Goal: Task Accomplishment & Management: Manage account settings

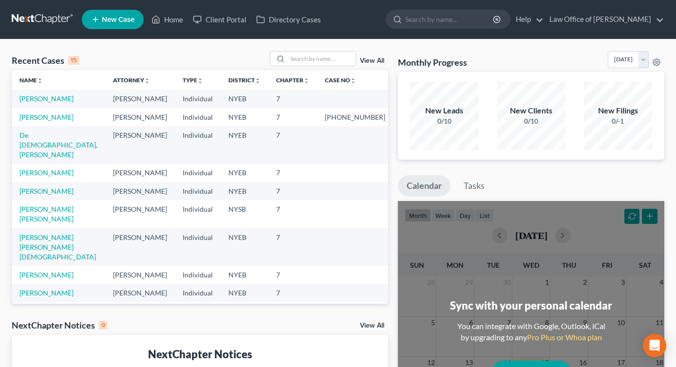
click at [362, 84] on th "Case No unfold_more expand_more expand_less" at bounding box center [355, 79] width 76 height 19
click at [35, 97] on link "[PERSON_NAME]" at bounding box center [46, 98] width 54 height 8
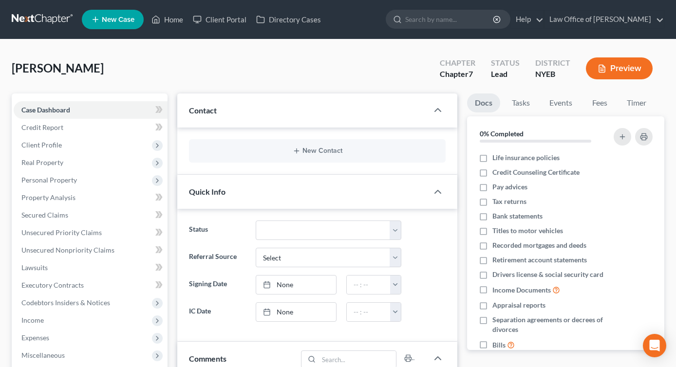
click at [631, 70] on button "Preview" at bounding box center [619, 68] width 67 height 22
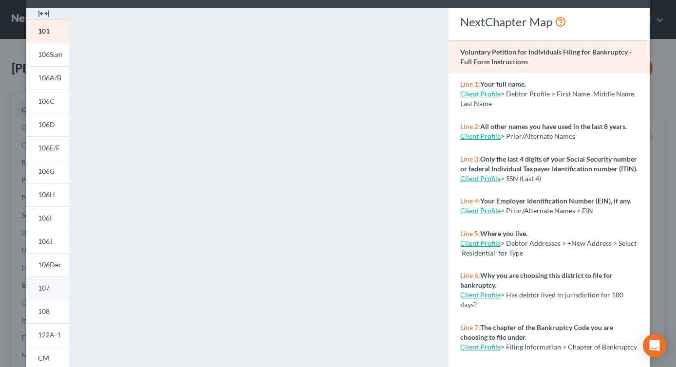
scroll to position [52, 0]
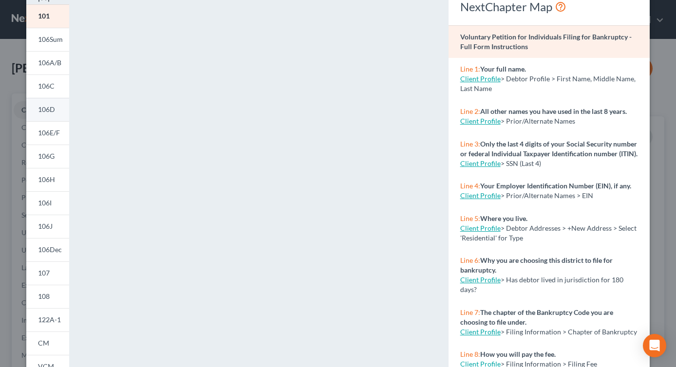
click at [49, 112] on span "106D" at bounding box center [46, 109] width 17 height 8
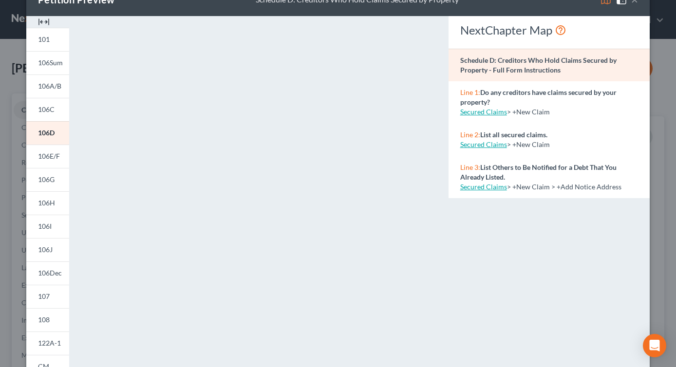
scroll to position [0, 0]
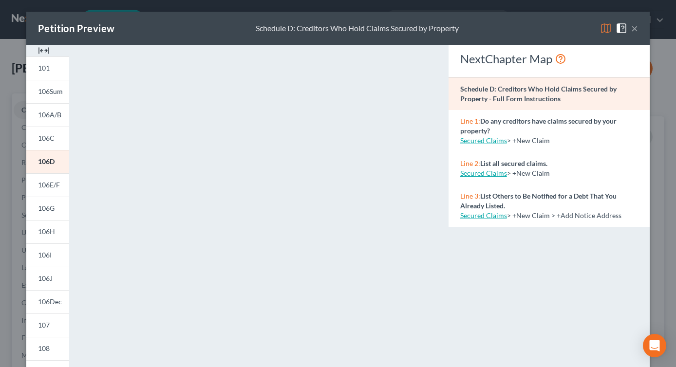
click at [635, 31] on button "×" at bounding box center [634, 28] width 7 height 12
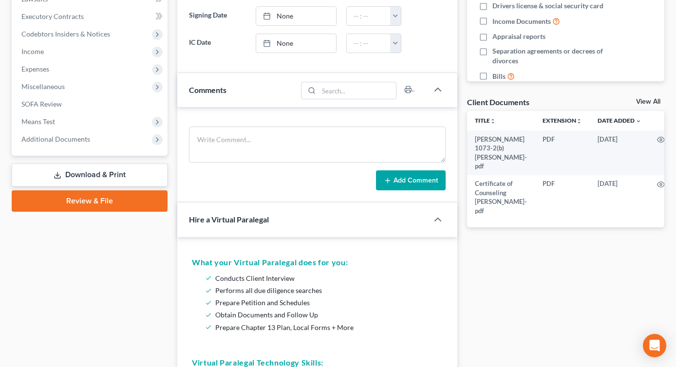
click at [125, 177] on link "Download & Print" at bounding box center [90, 175] width 156 height 23
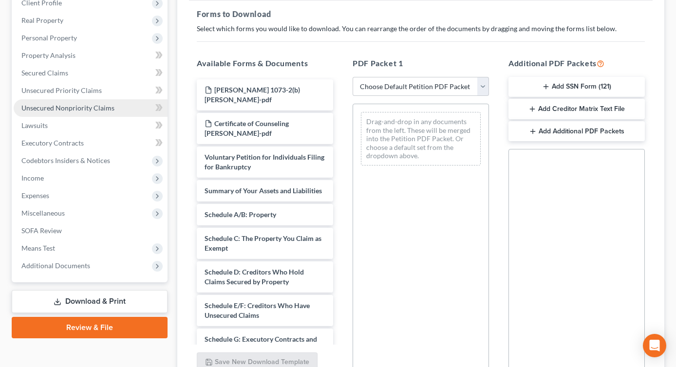
scroll to position [158, 0]
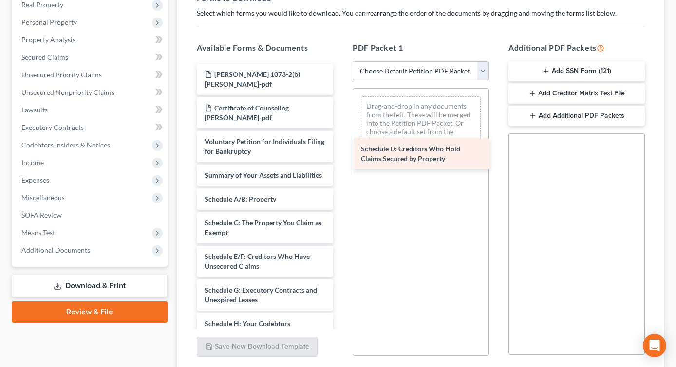
drag, startPoint x: 243, startPoint y: 257, endPoint x: 397, endPoint y: 145, distance: 190.8
click at [341, 145] on div "Schedule D: Creditors Who Hold Claims Secured by Property [PERSON_NAME] 1073-2(…" at bounding box center [265, 348] width 152 height 568
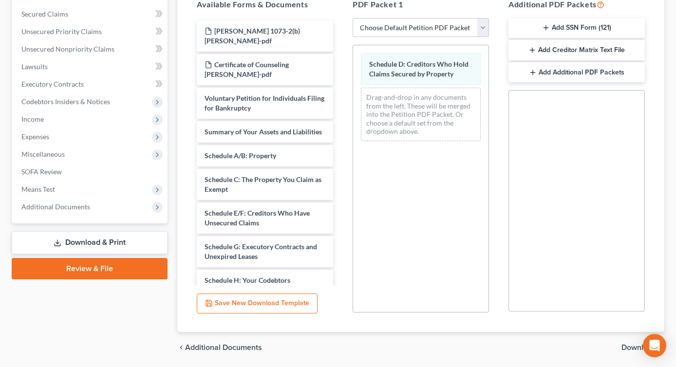
scroll to position [234, 0]
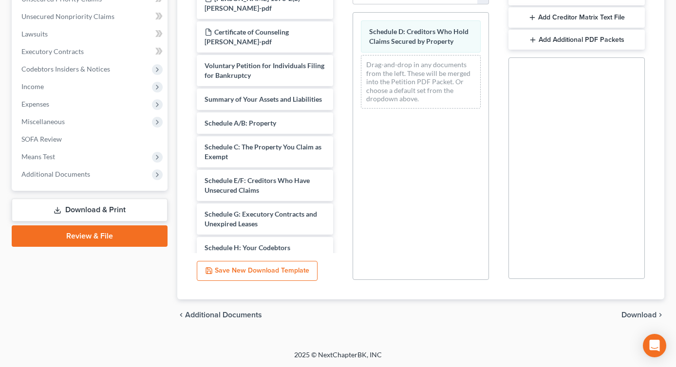
click at [629, 318] on span "Download" at bounding box center [638, 315] width 35 height 8
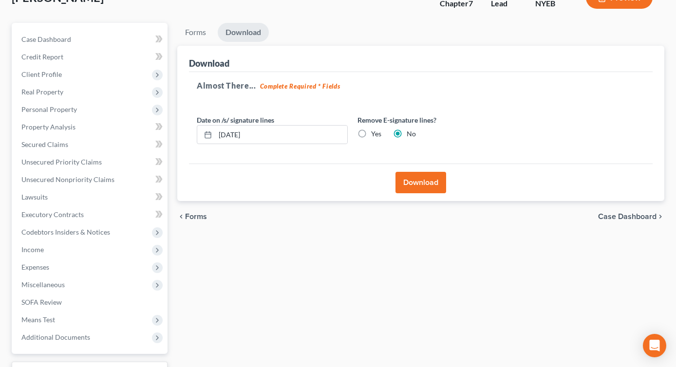
scroll to position [63, 0]
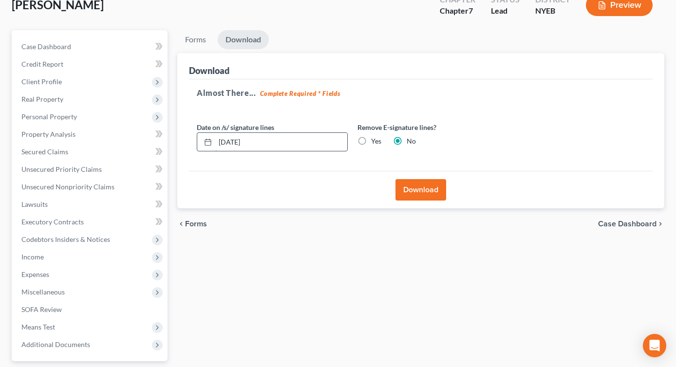
click at [226, 140] on input "[DATE]" at bounding box center [281, 142] width 132 height 18
type input "[DATE]"
click at [480, 134] on div "Remove E-signature lines? Yes No" at bounding box center [432, 137] width 161 height 30
click at [418, 189] on button "Download" at bounding box center [420, 189] width 51 height 21
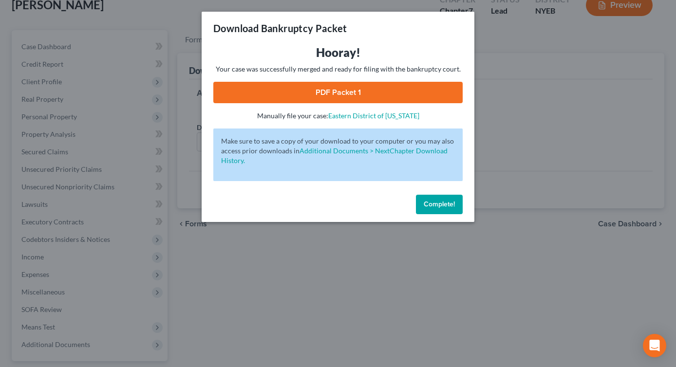
click at [366, 93] on link "PDF Packet 1" at bounding box center [337, 92] width 249 height 21
click at [453, 200] on button "Complete!" at bounding box center [439, 204] width 47 height 19
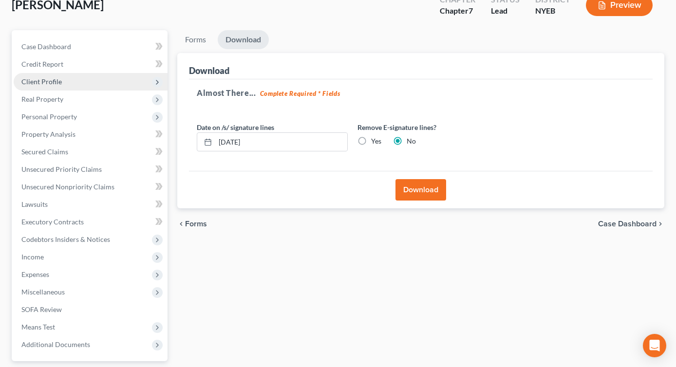
click at [62, 80] on span "Client Profile" at bounding box center [91, 82] width 154 height 18
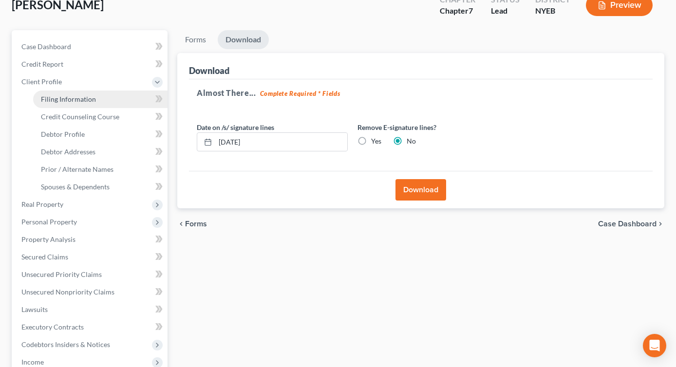
click at [67, 95] on span "Filing Information" at bounding box center [68, 99] width 55 height 8
select select "1"
select select "0"
select select "35"
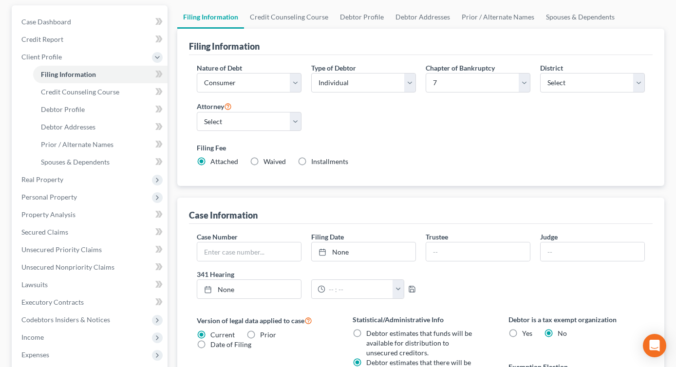
scroll to position [86, 0]
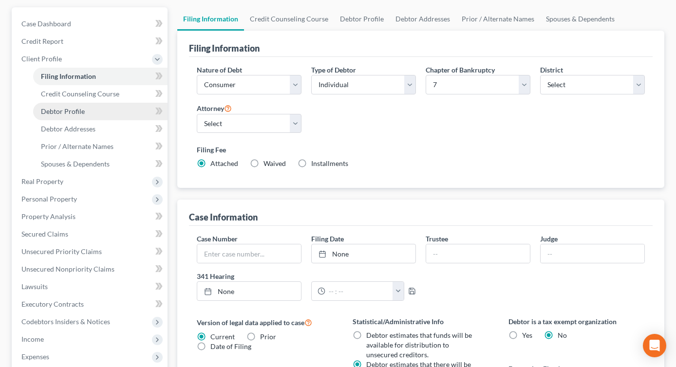
click at [74, 116] on link "Debtor Profile" at bounding box center [100, 112] width 134 height 18
select select "0"
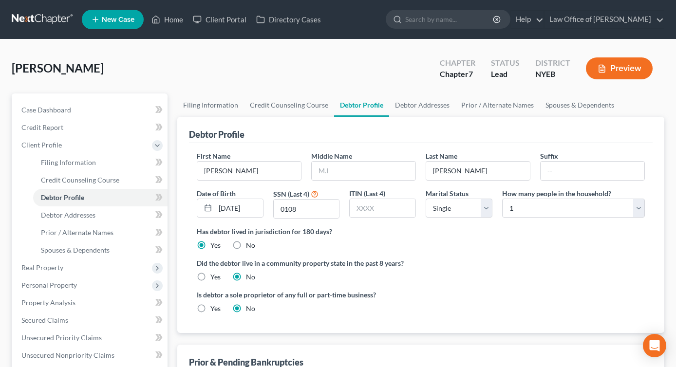
click at [622, 73] on button "Preview" at bounding box center [619, 68] width 67 height 22
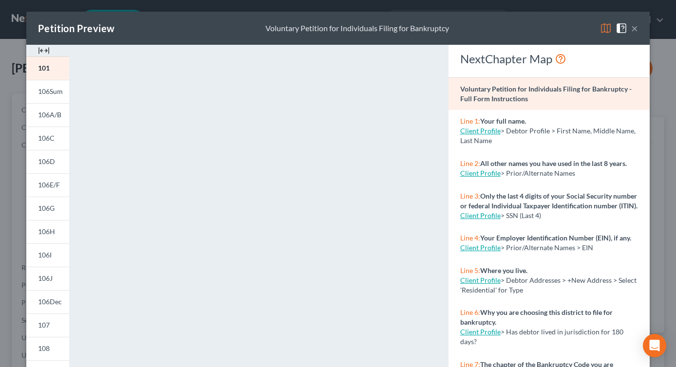
click at [492, 131] on link "Client Profile" at bounding box center [480, 131] width 40 height 8
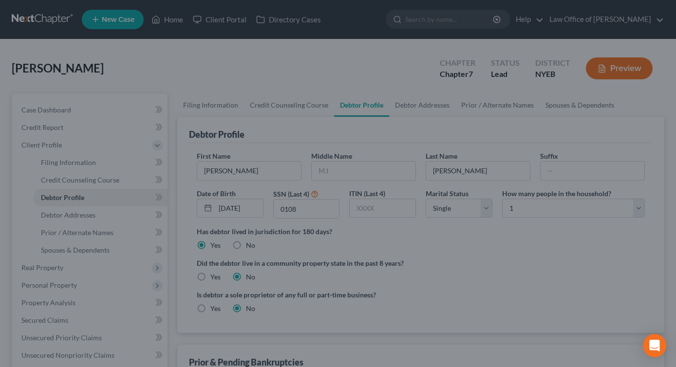
select select "0"
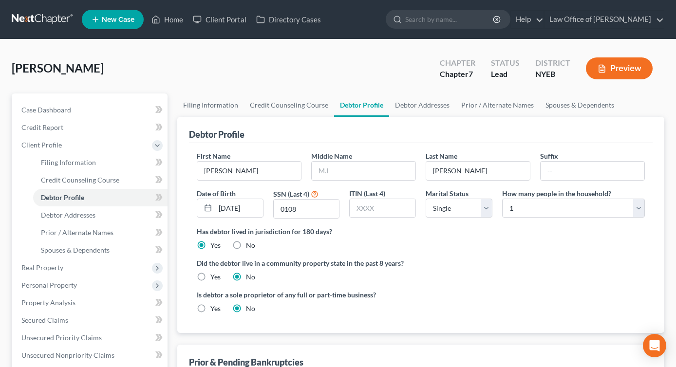
click at [629, 68] on button "Preview" at bounding box center [619, 68] width 67 height 22
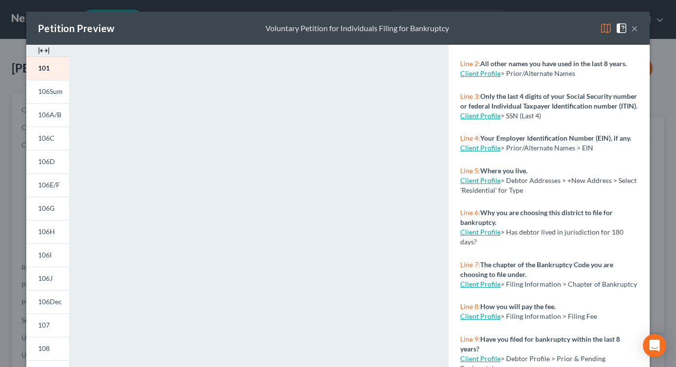
scroll to position [100, 0]
click at [50, 182] on span "106E/F" at bounding box center [49, 185] width 22 height 8
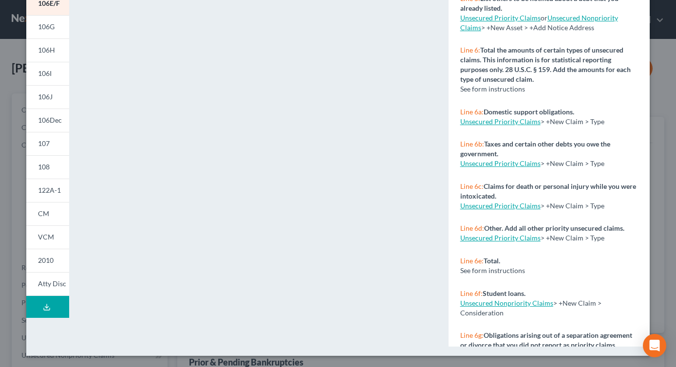
scroll to position [0, 0]
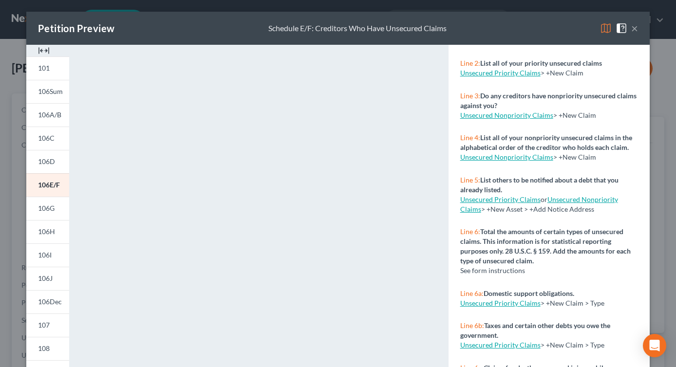
click at [629, 23] on span at bounding box center [623, 27] width 16 height 8
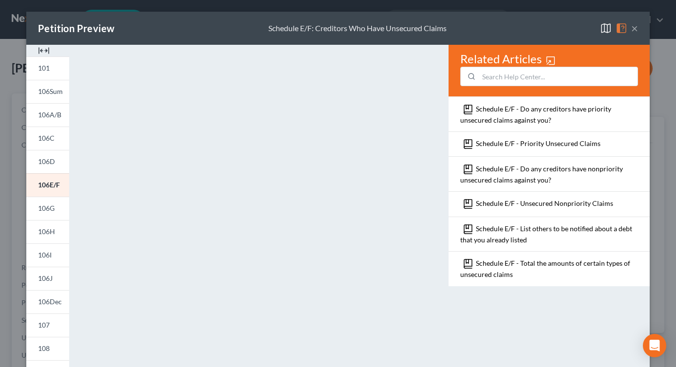
click at [636, 30] on button "×" at bounding box center [634, 28] width 7 height 12
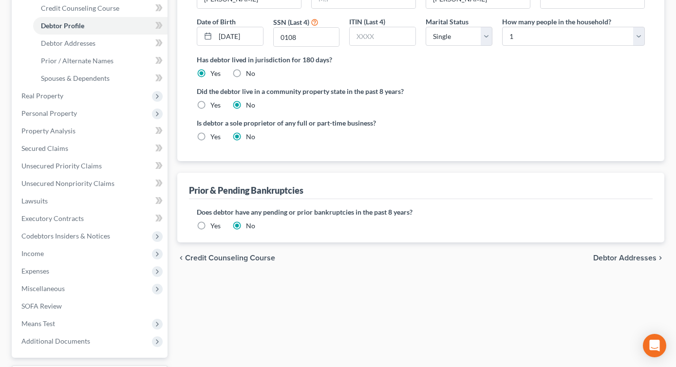
scroll to position [255, 0]
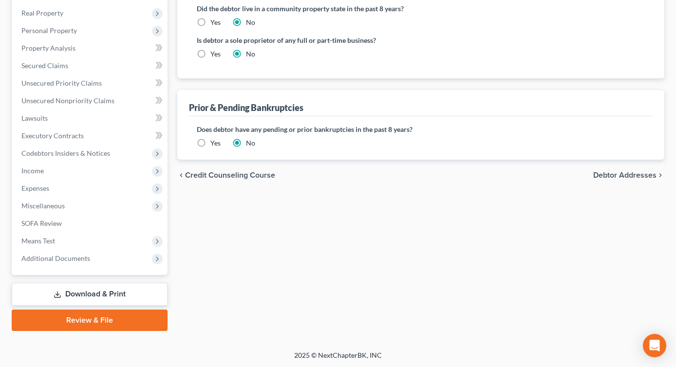
click at [90, 288] on link "Download & Print" at bounding box center [90, 294] width 156 height 23
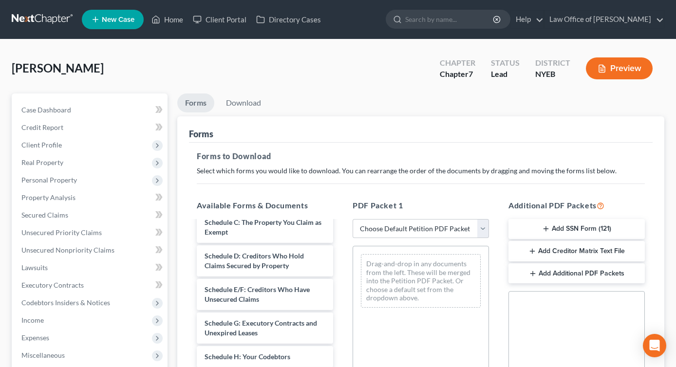
scroll to position [159, 0]
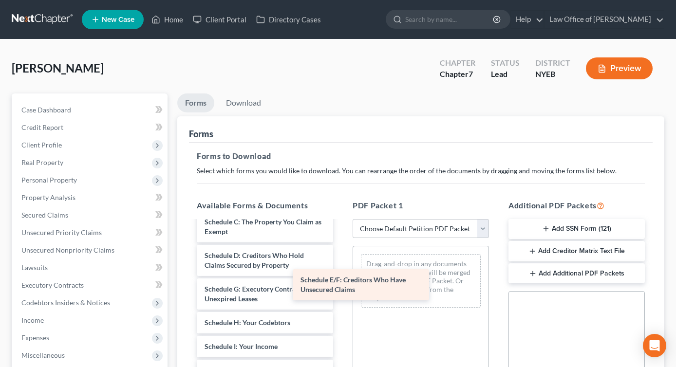
drag, startPoint x: 267, startPoint y: 286, endPoint x: 402, endPoint y: 274, distance: 135.8
click at [341, 274] on div "Schedule E/F: Creditors Who Have Unsecured Claims [PERSON_NAME] 1073-2(b) [PERS…" at bounding box center [265, 347] width 152 height 568
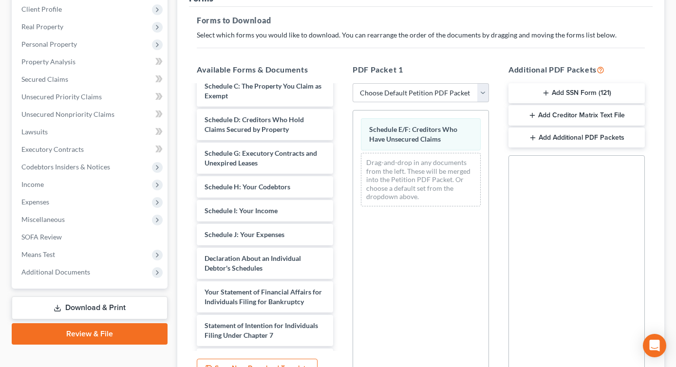
scroll to position [234, 0]
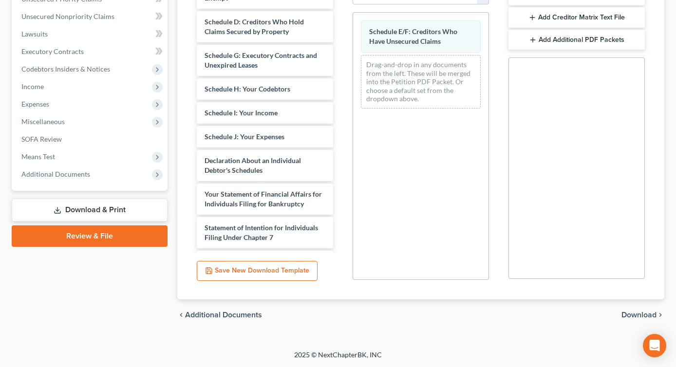
click at [638, 315] on span "Download" at bounding box center [638, 315] width 35 height 8
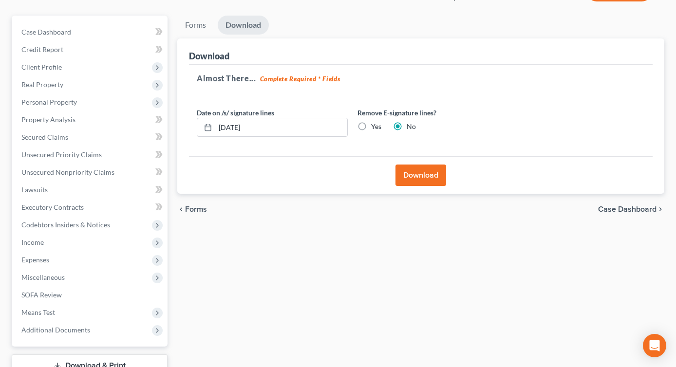
scroll to position [50, 0]
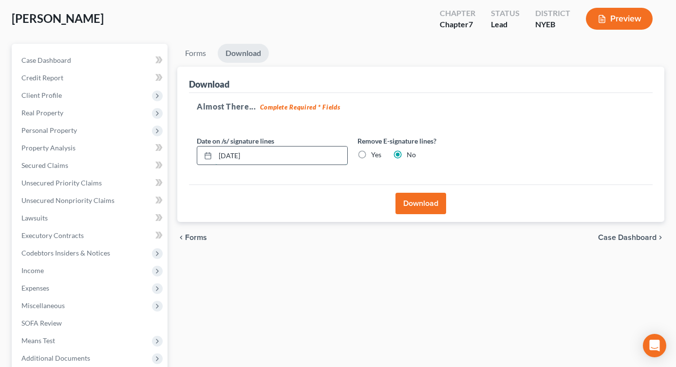
click at [225, 154] on input "[DATE]" at bounding box center [281, 156] width 132 height 18
type input "[DATE]"
click at [536, 123] on div "Almost There... Complete Required * Fields Date on /s/ signature lines [DATE] R…" at bounding box center [420, 139] width 463 height 92
click at [434, 197] on button "Download" at bounding box center [420, 203] width 51 height 21
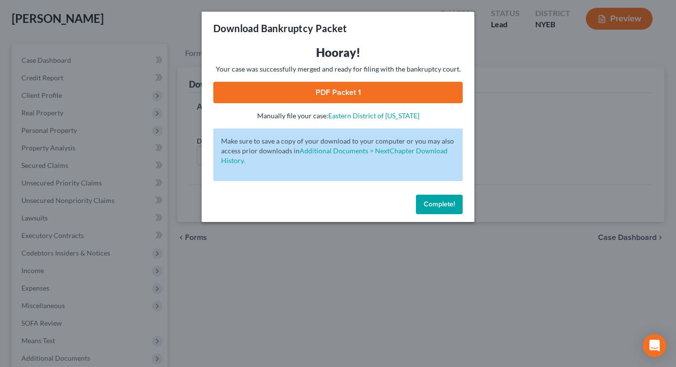
click at [349, 99] on link "PDF Packet 1" at bounding box center [337, 92] width 249 height 21
